Goal: Task Accomplishment & Management: Use online tool/utility

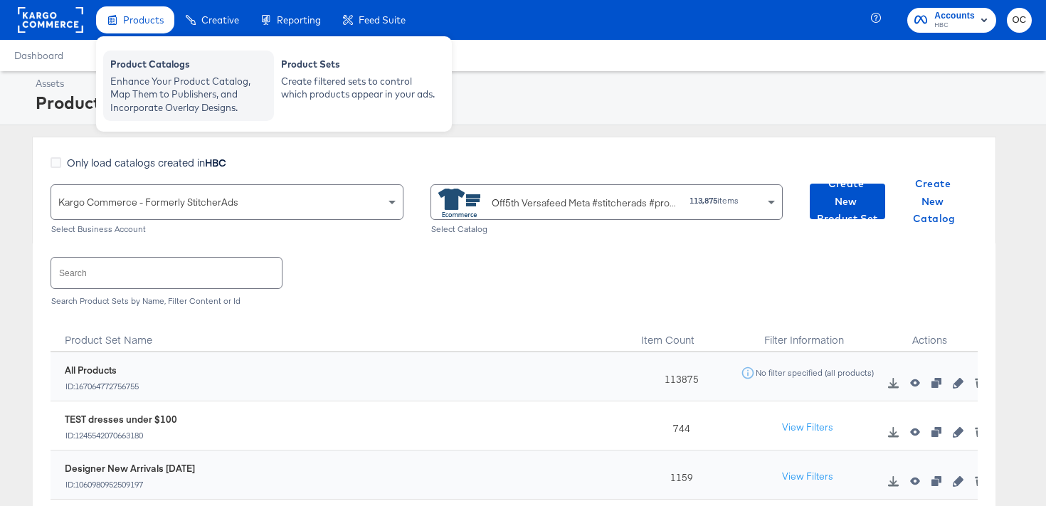
click at [175, 83] on div "Enhance Your Product Catalog, Map Them to Publishers, and Incorporate Overlay D…" at bounding box center [188, 95] width 157 height 40
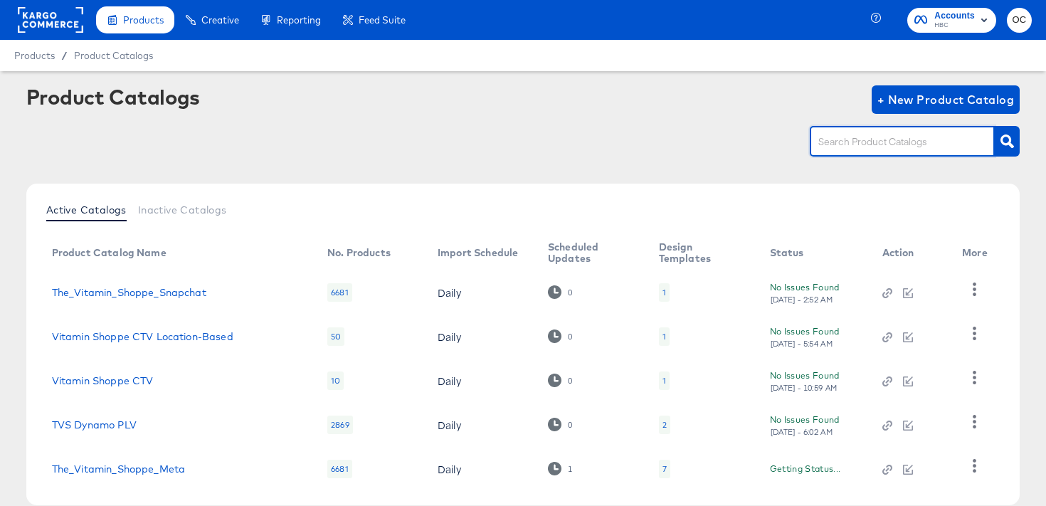
click at [858, 139] on input "text" at bounding box center [892, 142] width 152 height 16
type input "meta"
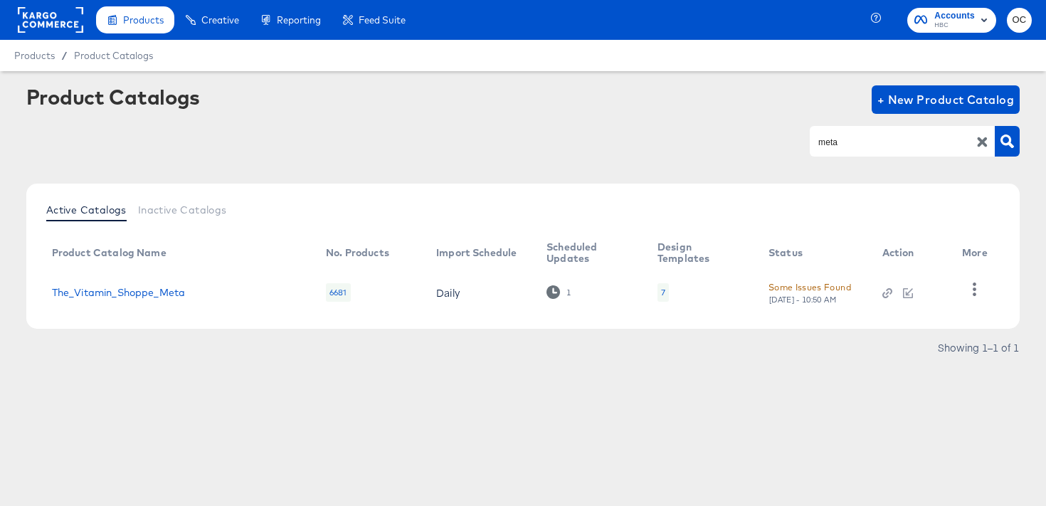
click at [39, 24] on rect at bounding box center [50, 20] width 65 height 26
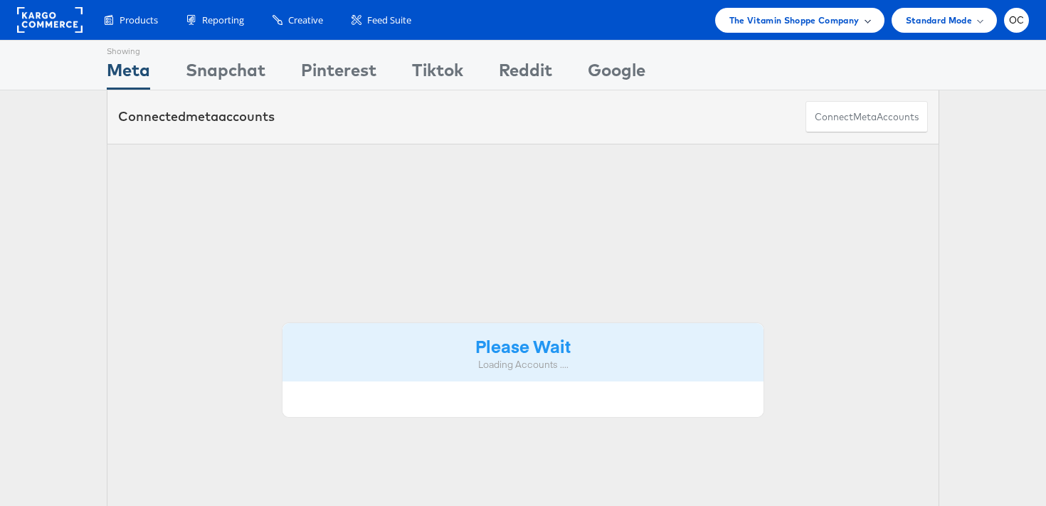
click at [847, 16] on span "The Vitamin Shoppe Company" at bounding box center [794, 20] width 130 height 15
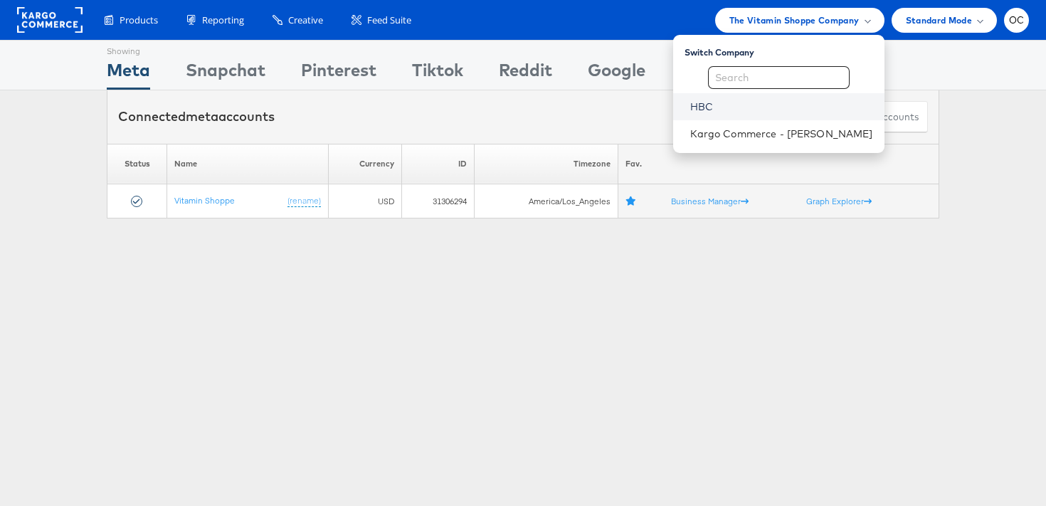
click at [742, 105] on link "HBC" at bounding box center [781, 107] width 183 height 14
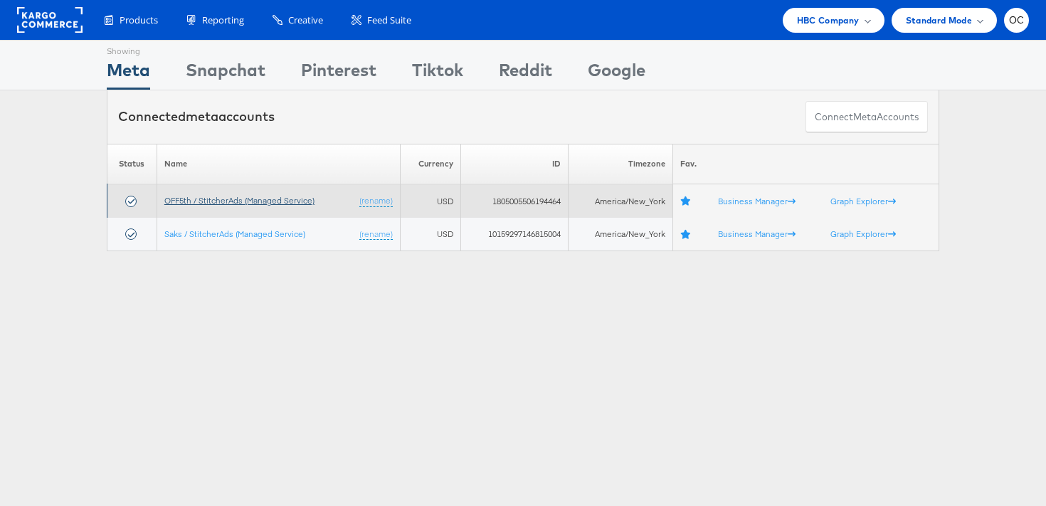
click at [214, 201] on link "OFF5th / StitcherAds (Managed Service)" at bounding box center [239, 200] width 150 height 11
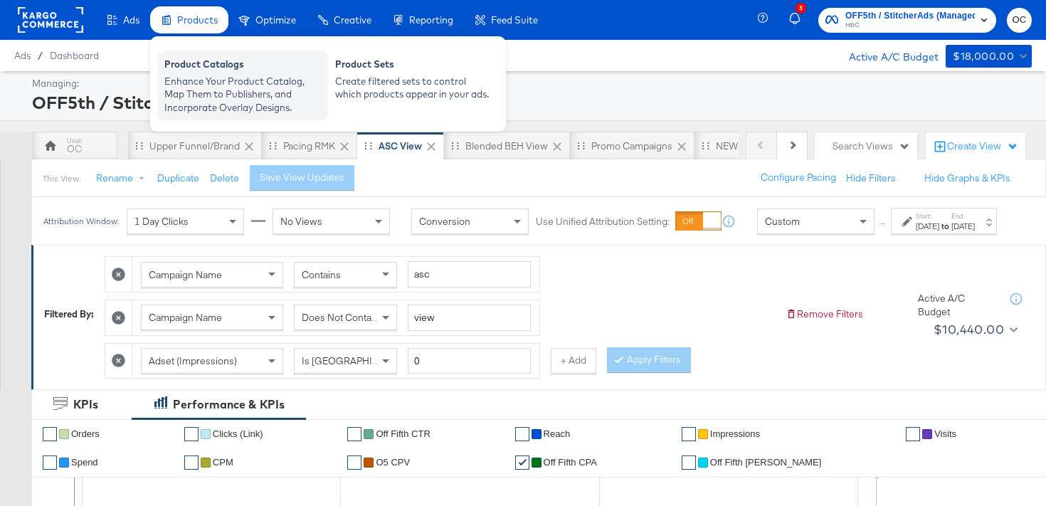
click at [226, 70] on div "Product Catalogs" at bounding box center [242, 66] width 157 height 17
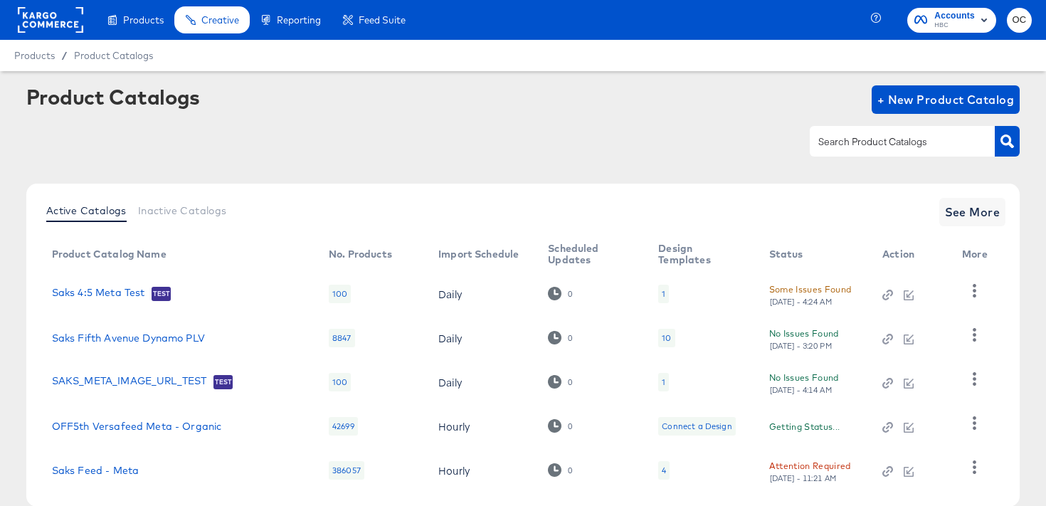
click at [827, 138] on input "text" at bounding box center [892, 142] width 152 height 16
type input "meta"
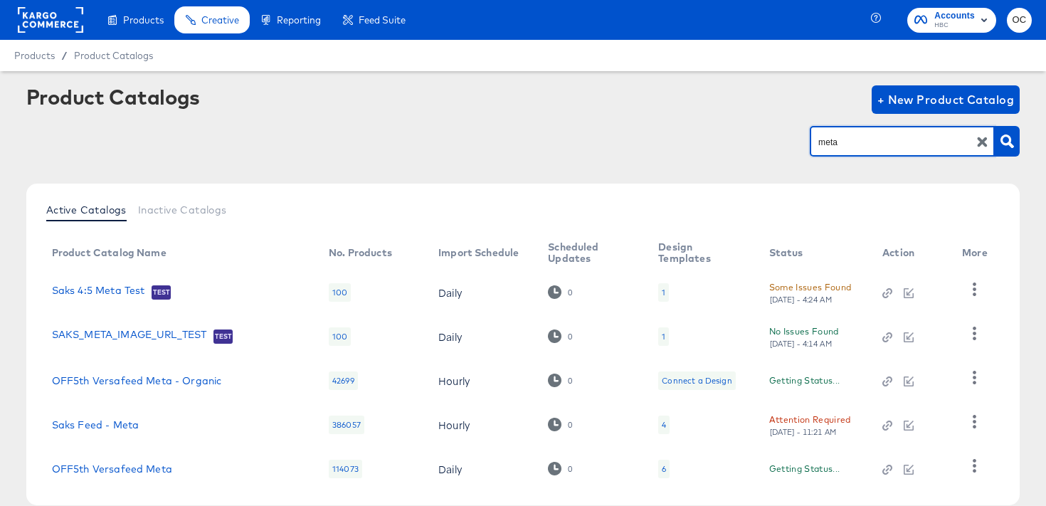
scroll to position [78, 0]
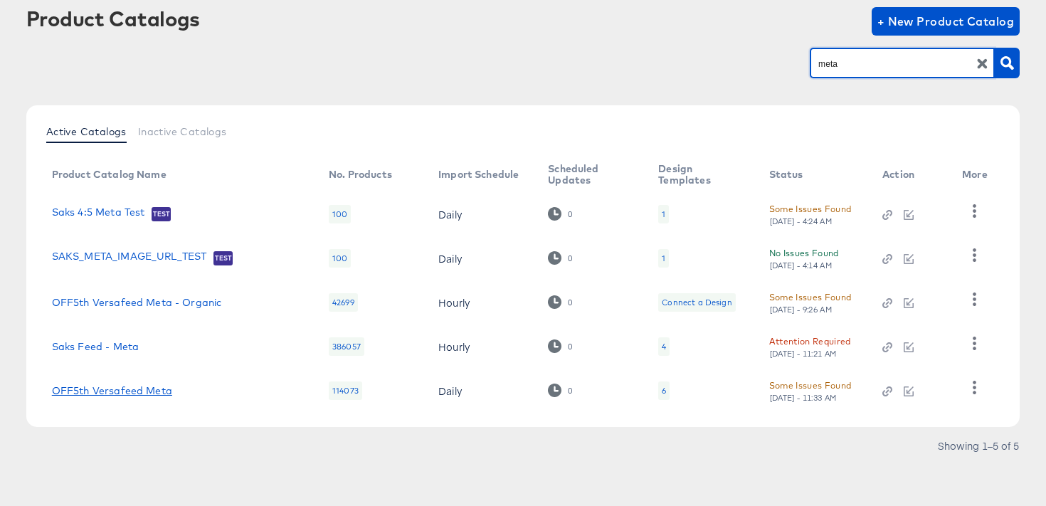
click at [129, 392] on link "OFF5th Versafeed Meta" at bounding box center [112, 390] width 120 height 11
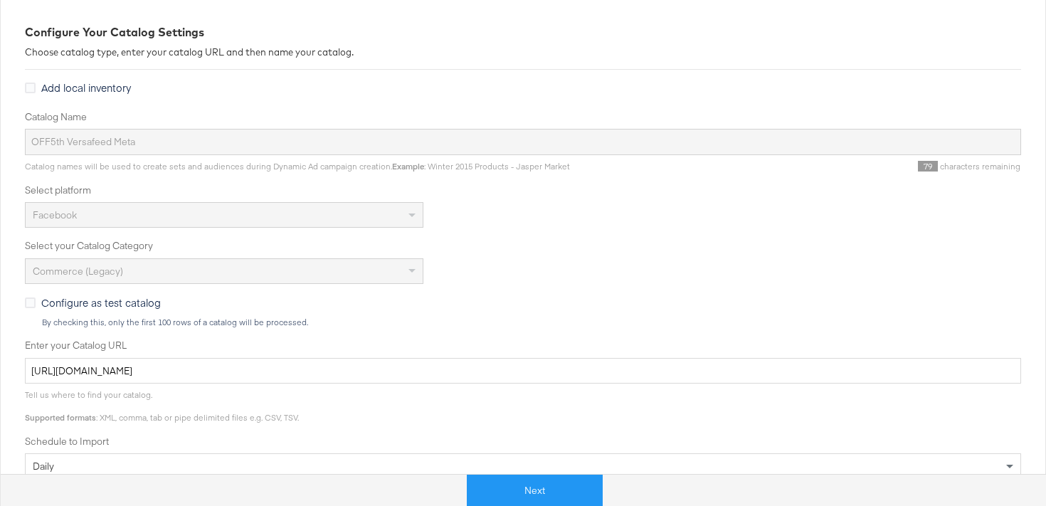
scroll to position [220, 0]
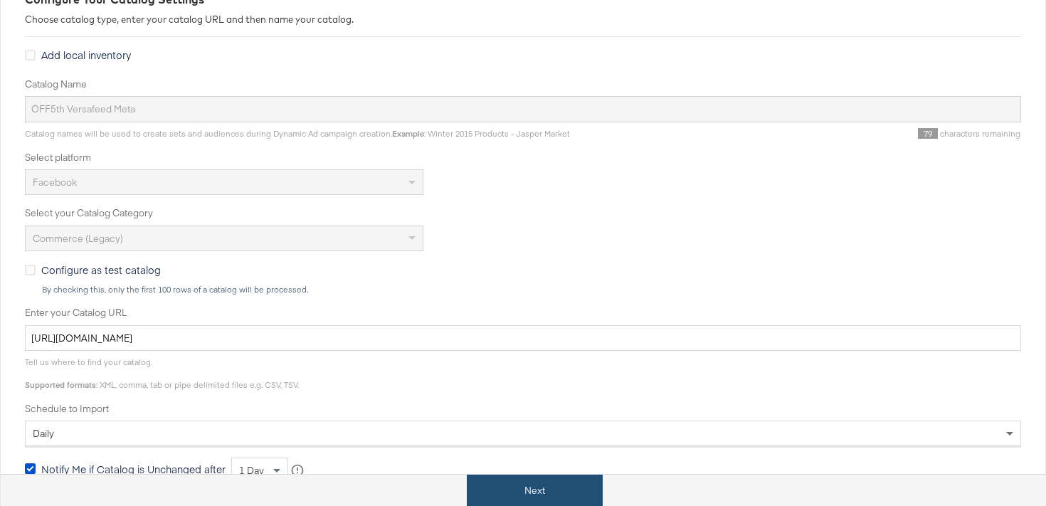
click at [512, 480] on button "Next" at bounding box center [535, 491] width 136 height 32
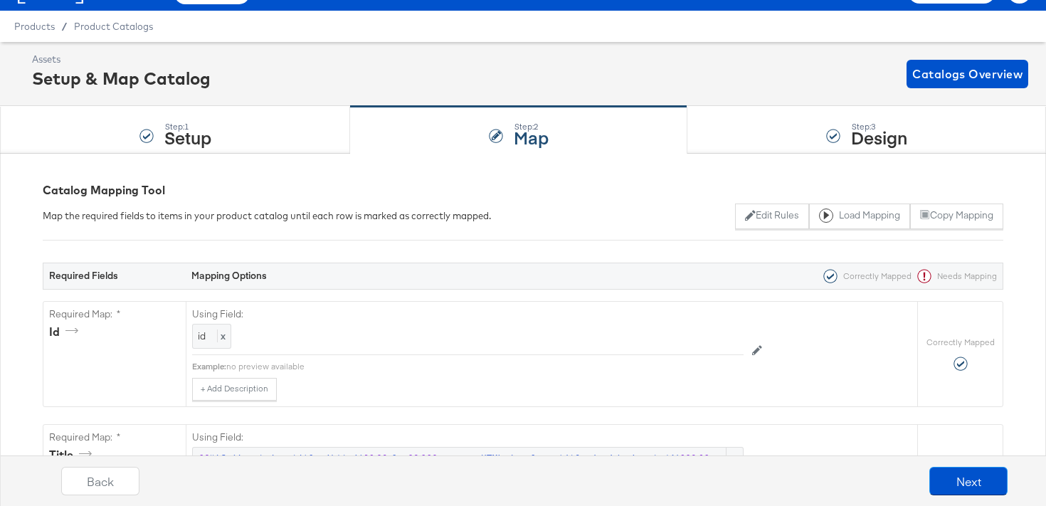
scroll to position [0, 0]
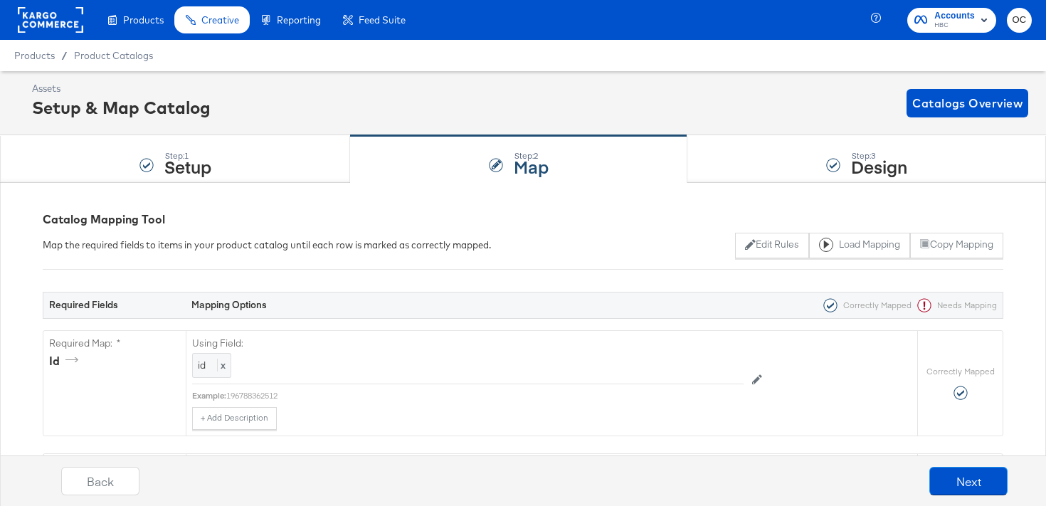
click at [669, 59] on div "Products / Product Catalogs" at bounding box center [523, 55] width 1046 height 31
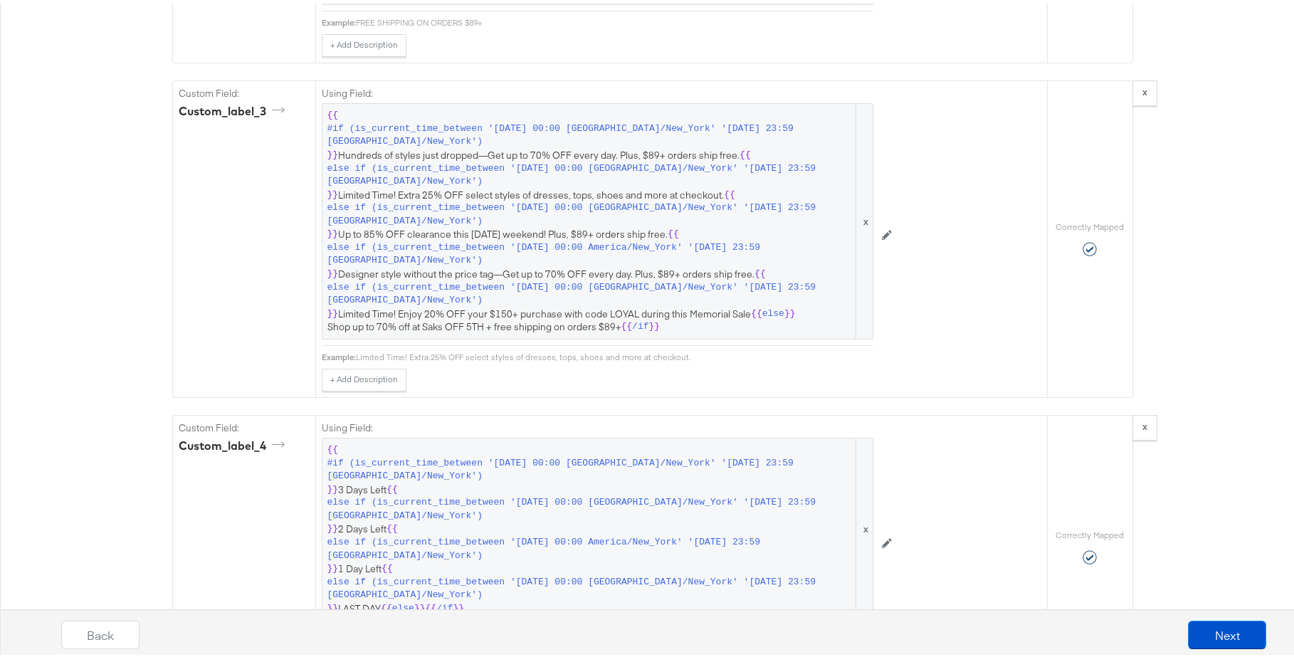
scroll to position [2171, 0]
click at [882, 236] on icon at bounding box center [887, 233] width 10 height 10
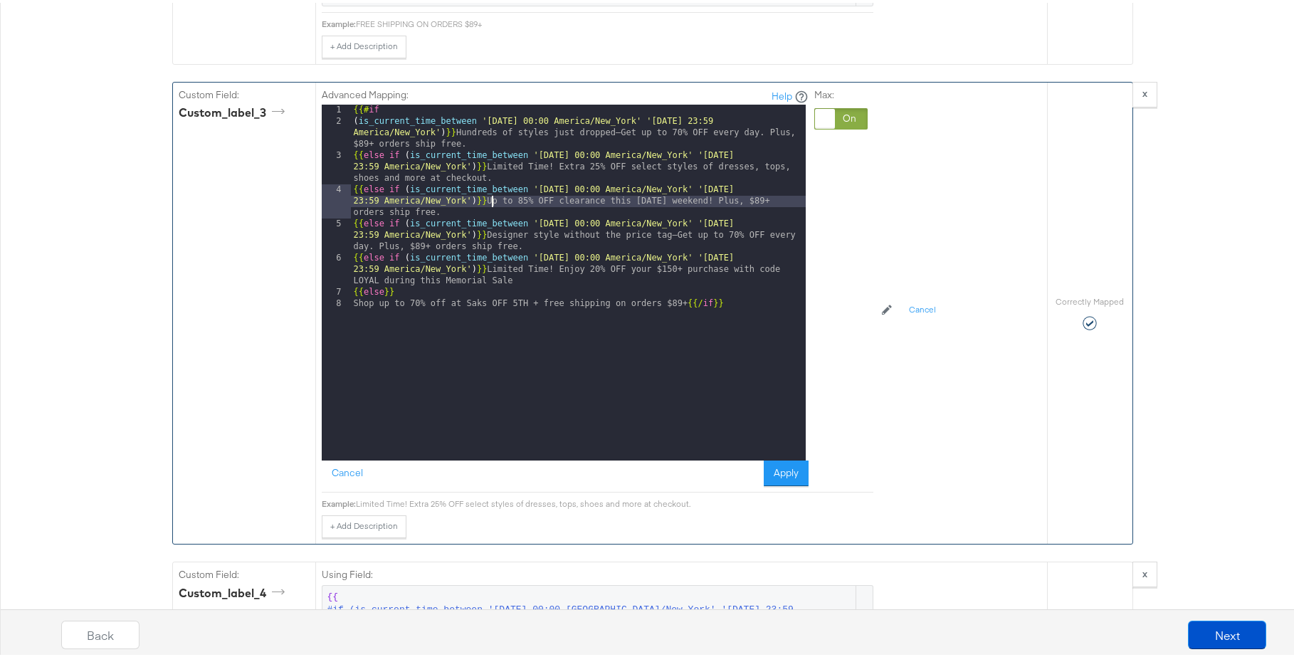
click at [485, 204] on div "{{# if ( is_current_time_between '[DATE] 00:00 America/New_York' '[DATE] 23:59 …" at bounding box center [578, 291] width 455 height 379
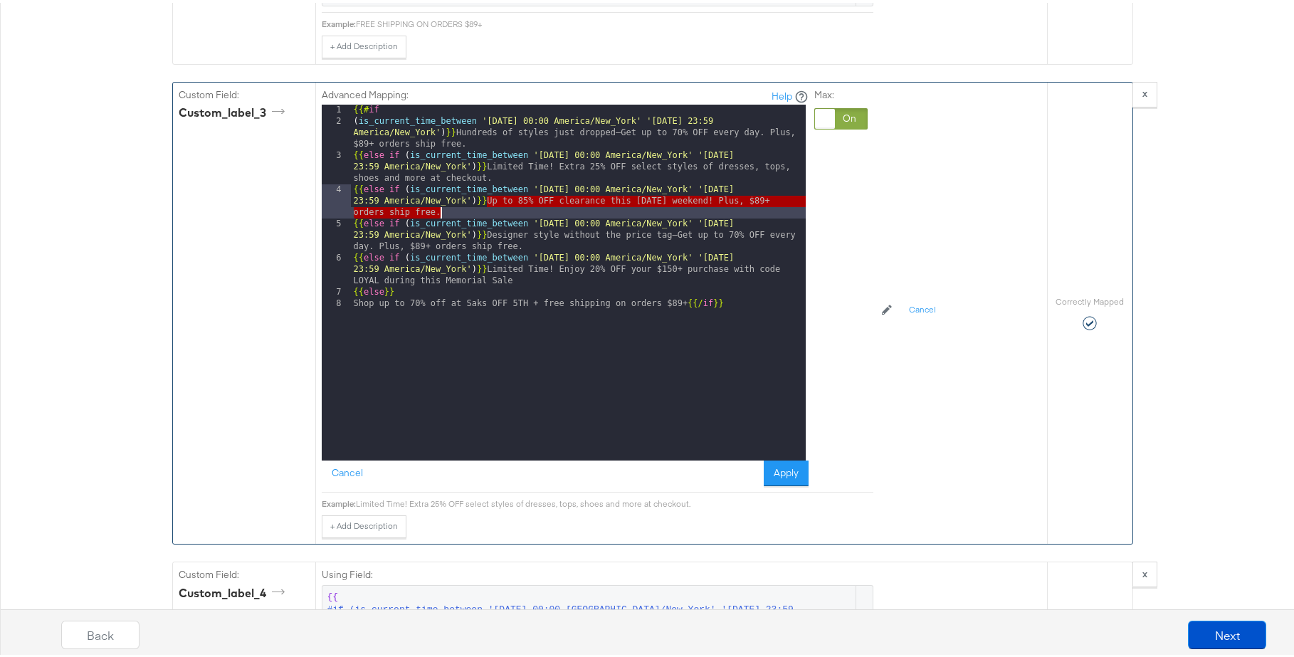
click at [485, 206] on div "{{# if ( is_current_time_between '[DATE] 00:00 America/New_York' '[DATE] 23:59 …" at bounding box center [578, 291] width 455 height 379
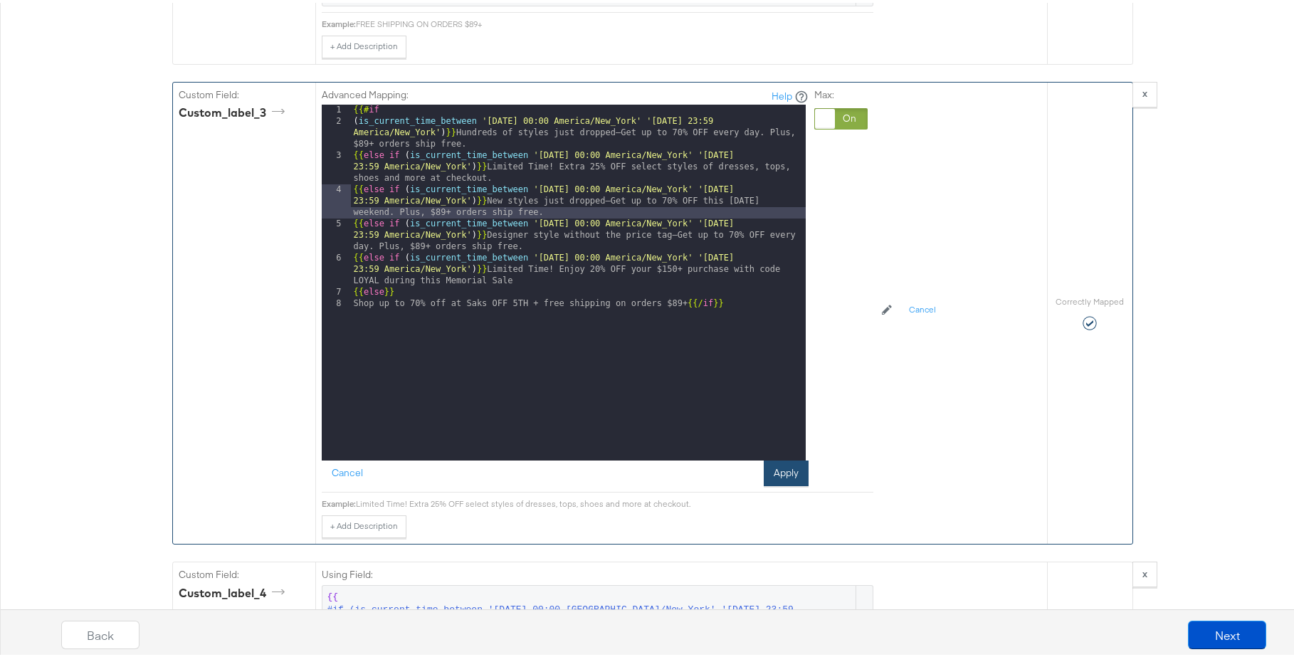
click at [797, 472] on button "Apply" at bounding box center [786, 471] width 45 height 26
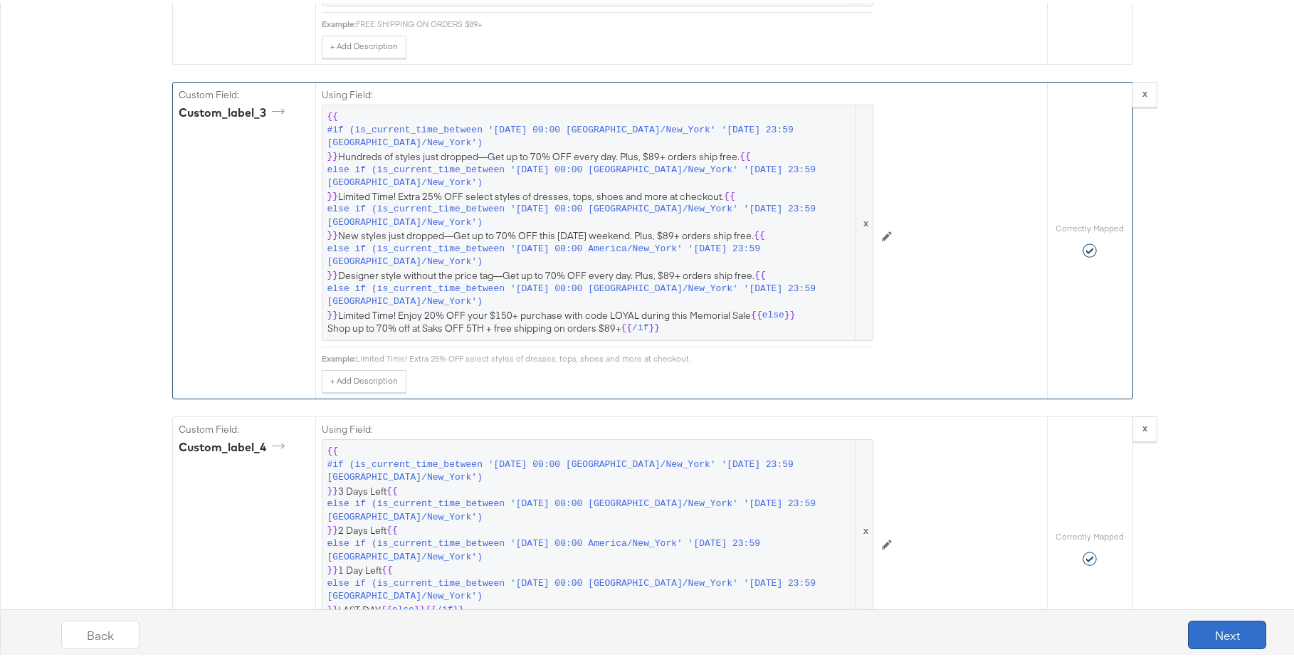
click at [1045, 505] on button "Next" at bounding box center [1227, 632] width 78 height 28
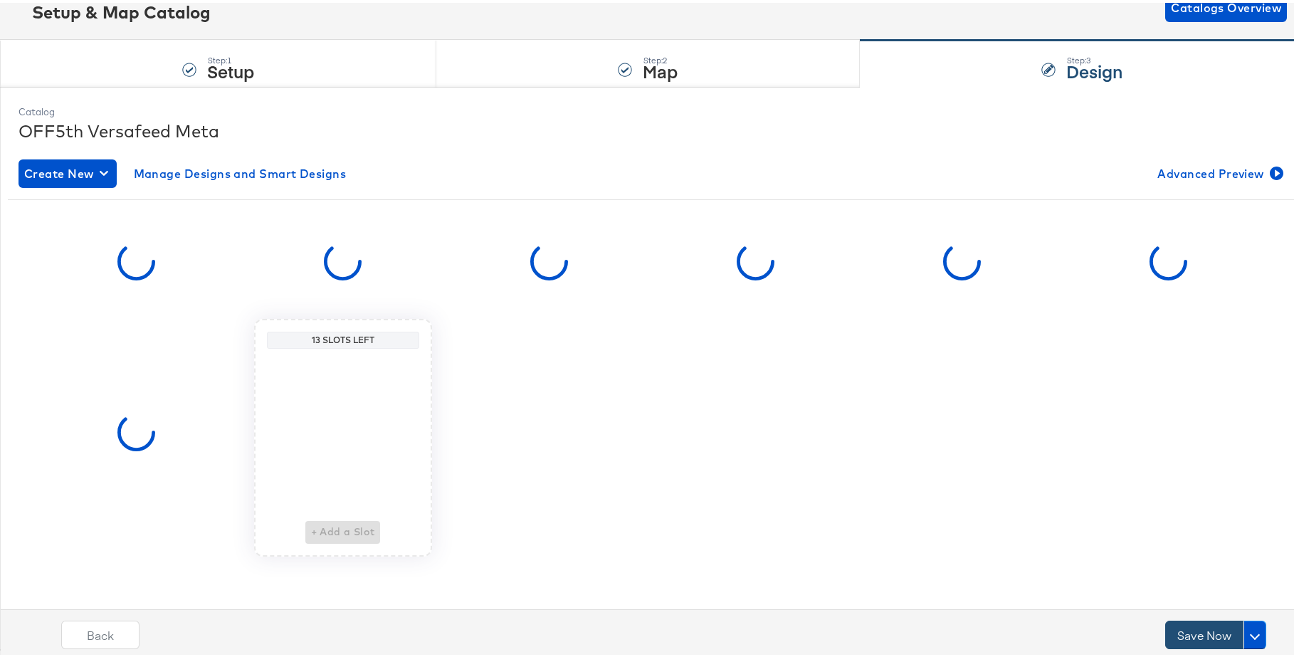
scroll to position [0, 0]
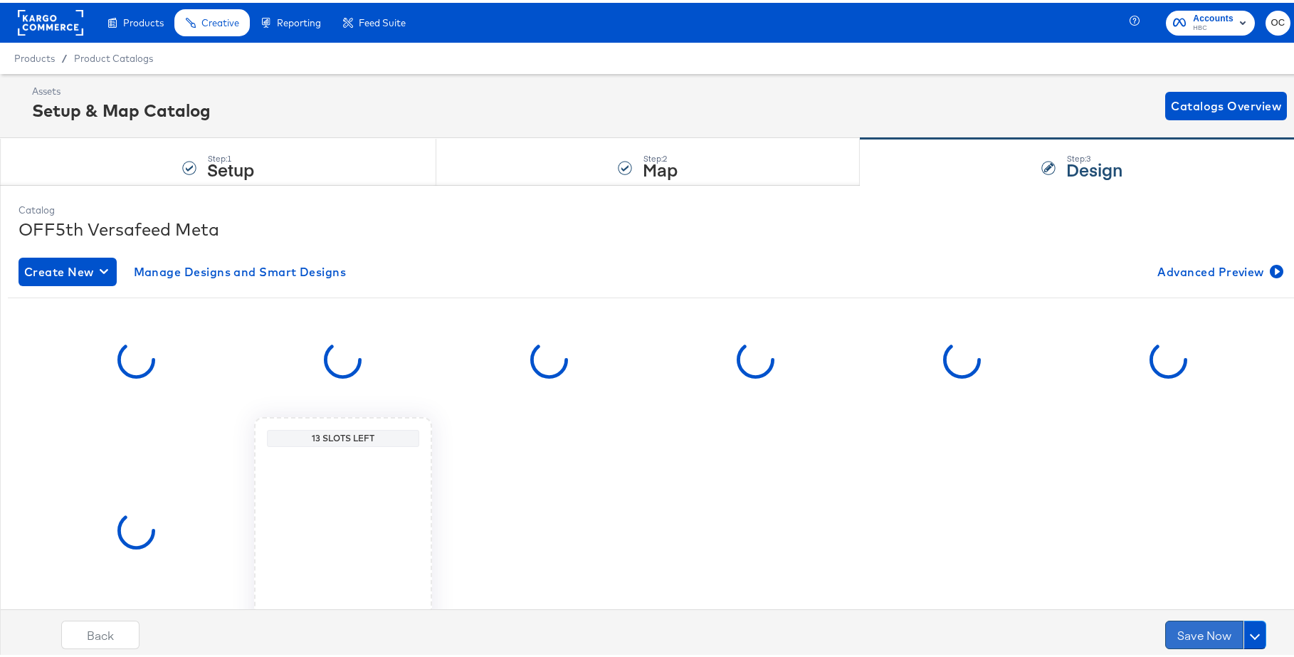
click at [1045, 505] on button "Save Now" at bounding box center [1204, 632] width 78 height 28
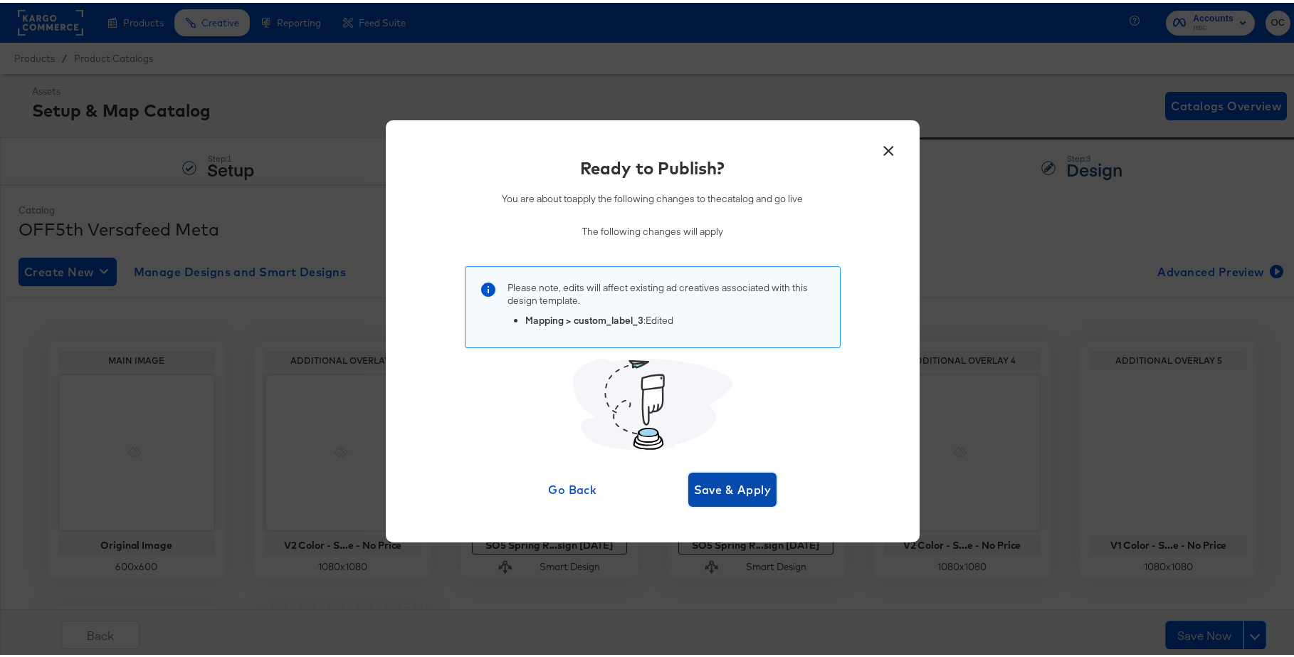
click at [728, 492] on span "Save & Apply" at bounding box center [733, 487] width 78 height 20
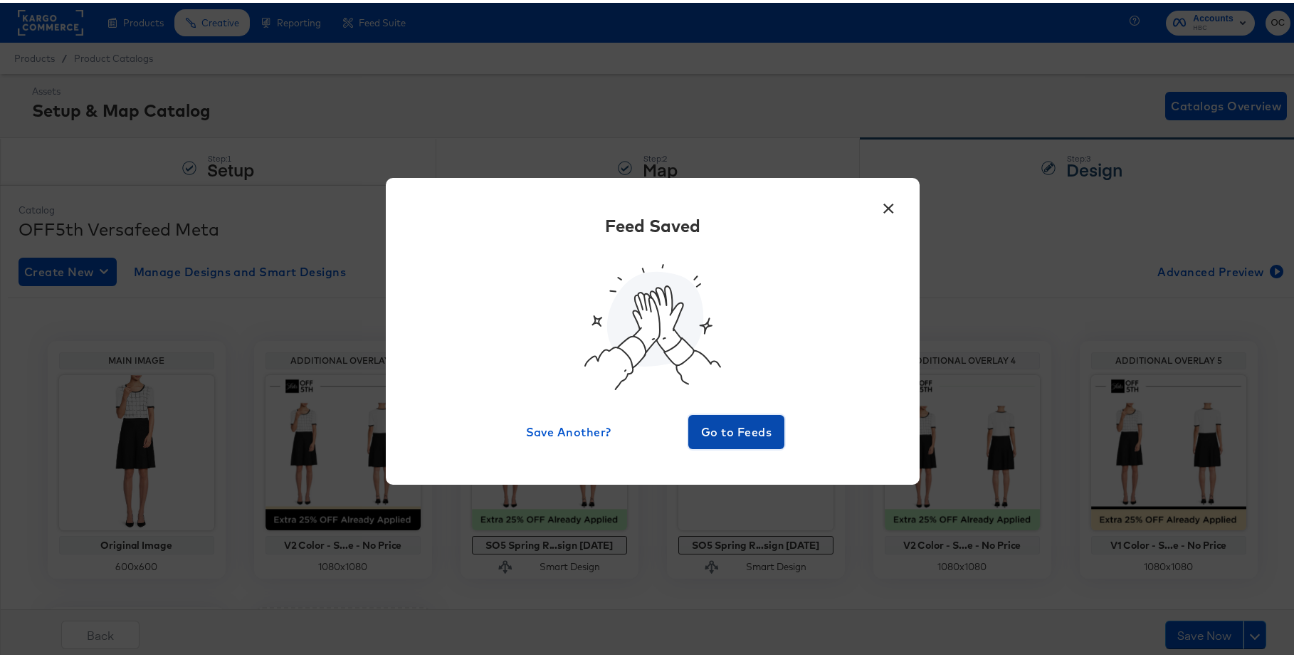
click at [733, 427] on span "Go to Feeds" at bounding box center [736, 429] width 85 height 20
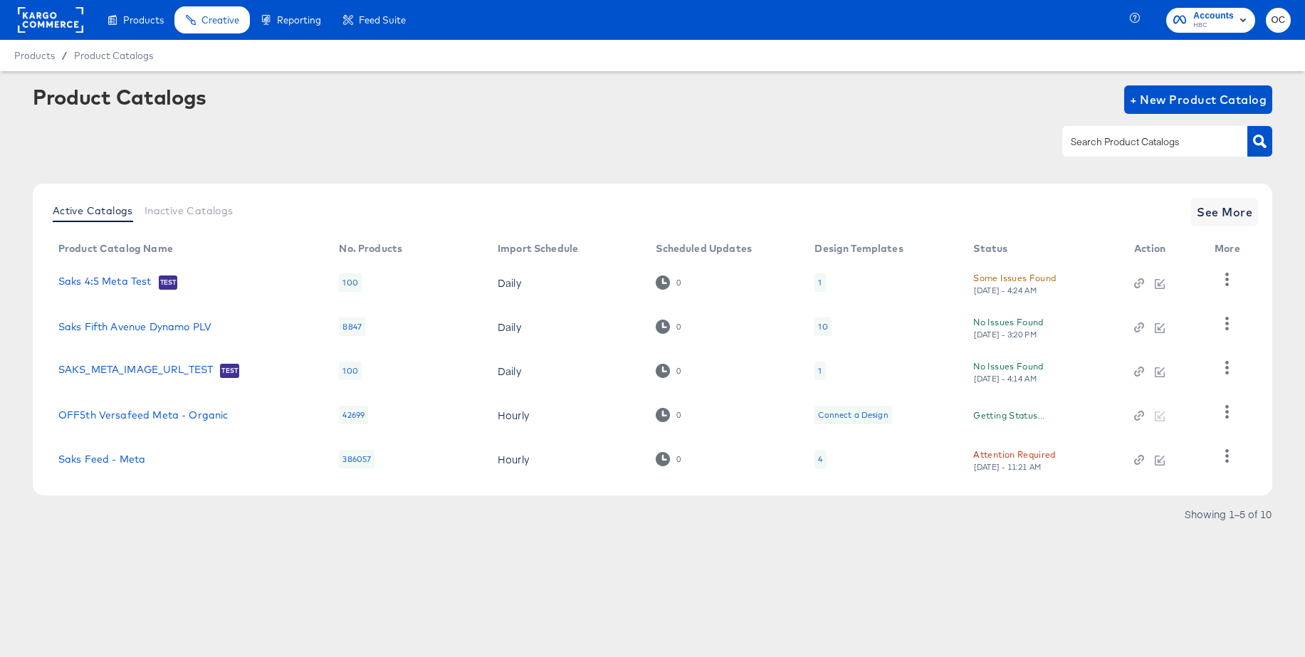
click at [1045, 149] on input "text" at bounding box center [1144, 142] width 152 height 16
type input "meta"
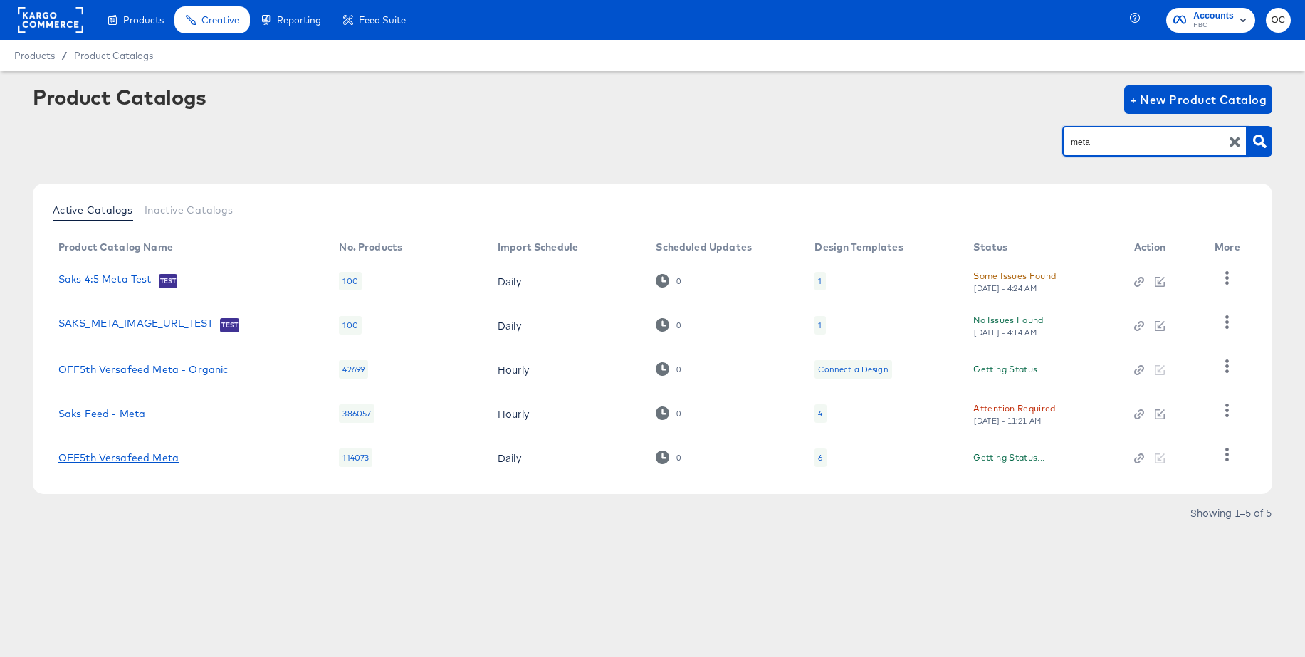
click at [127, 455] on link "OFF5th Versafeed Meta" at bounding box center [118, 457] width 120 height 11
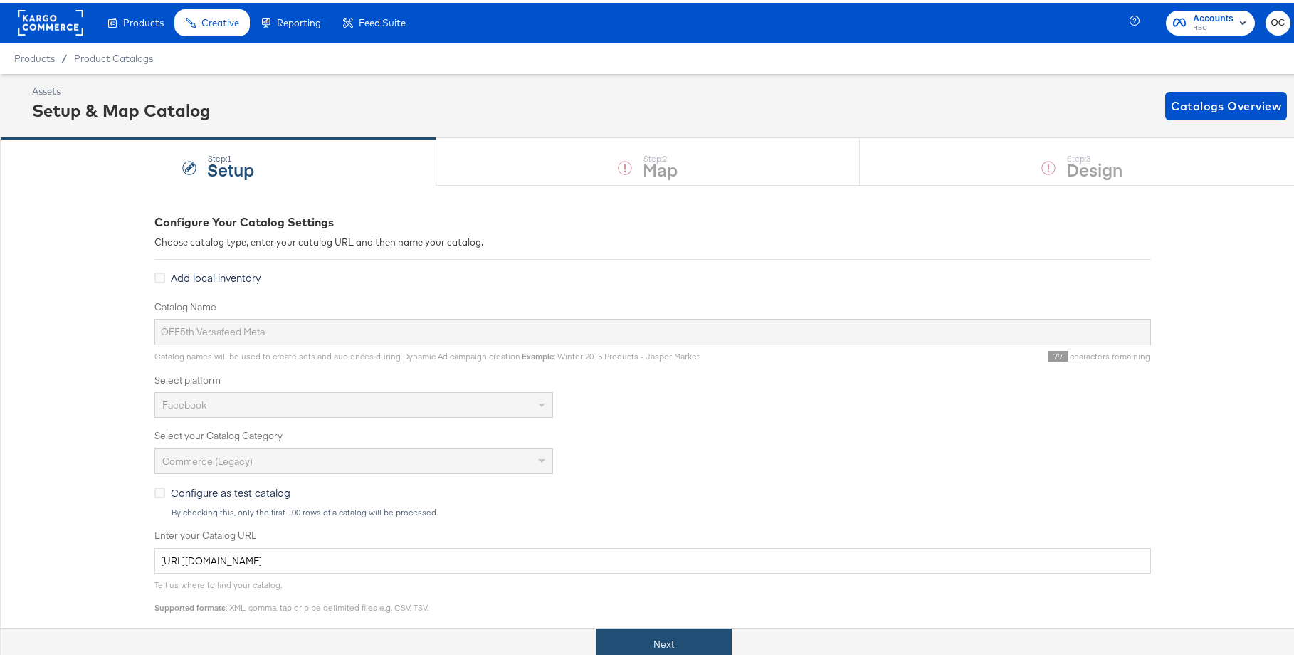
click at [632, 505] on button "Next" at bounding box center [664, 642] width 136 height 32
